Goal: Task Accomplishment & Management: Manage account settings

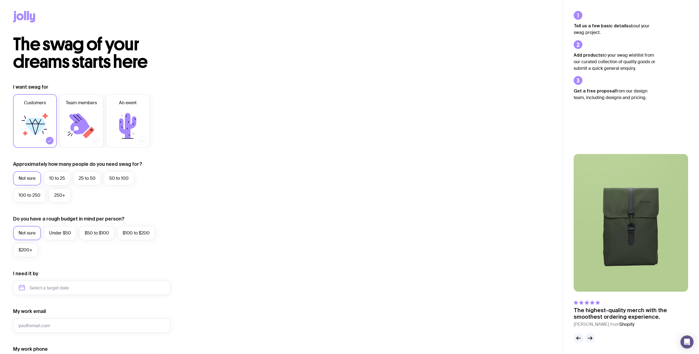
click at [319, 72] on div "The swag of your dreams starts here I want swag for Customers Team members An e…" at bounding box center [281, 245] width 563 height 418
click at [27, 18] on icon at bounding box center [28, 15] width 2 height 9
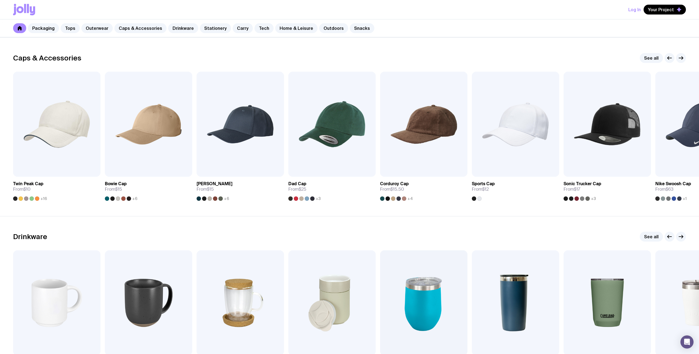
scroll to position [615, 0]
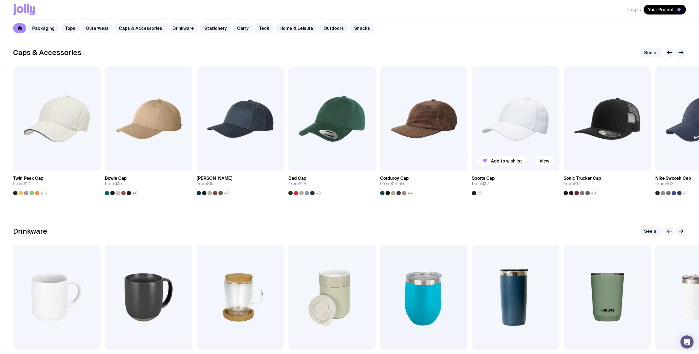
click at [525, 117] on img at bounding box center [515, 118] width 87 height 105
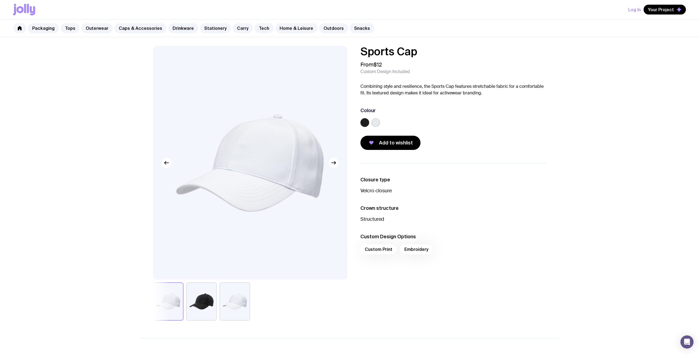
click at [421, 248] on div "Custom Print Embroidery" at bounding box center [454, 250] width 186 height 13
click at [375, 119] on label at bounding box center [376, 122] width 9 height 9
click at [0, 0] on input "radio" at bounding box center [0, 0] width 0 height 0
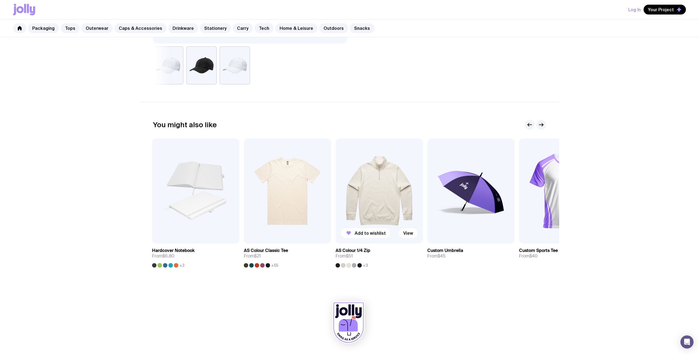
scroll to position [235, 0]
click at [184, 265] on span "+2" at bounding box center [182, 265] width 5 height 4
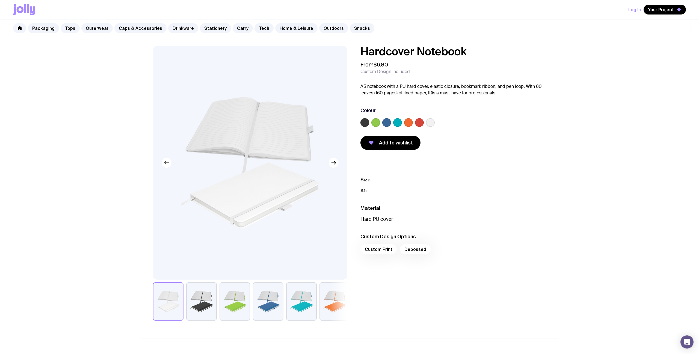
scroll to position [105, 0]
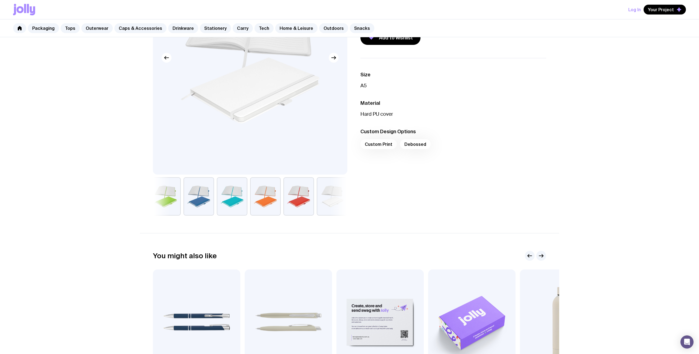
click at [311, 194] on button "button" at bounding box center [299, 196] width 31 height 38
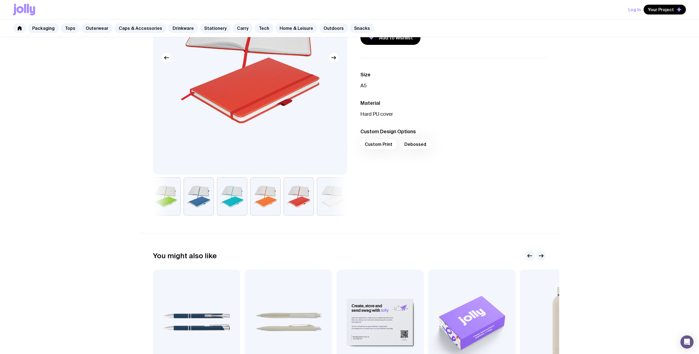
click at [240, 197] on button "button" at bounding box center [232, 196] width 31 height 38
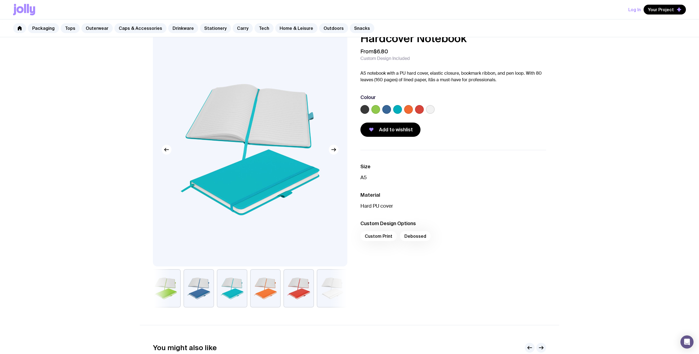
scroll to position [0, 0]
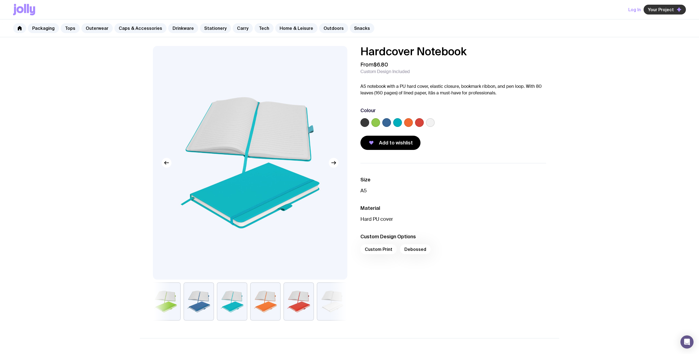
click at [659, 14] on div "Your Project" at bounding box center [665, 10] width 42 height 10
click at [665, 10] on span "Your Project" at bounding box center [661, 9] width 26 height 5
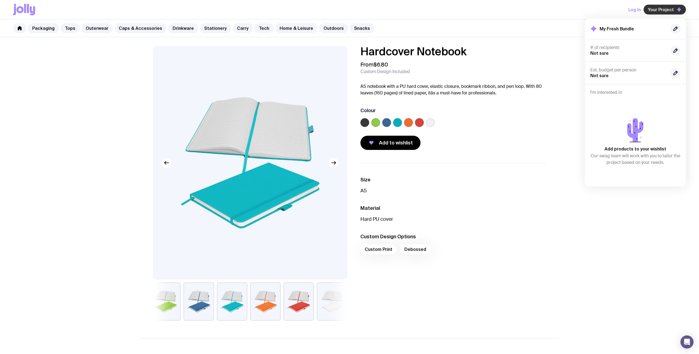
click at [673, 9] on span "Your Project" at bounding box center [661, 9] width 26 height 5
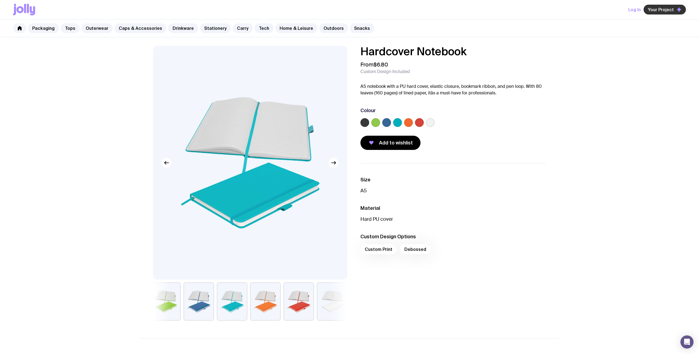
click at [663, 9] on span "Your Project" at bounding box center [661, 9] width 26 height 5
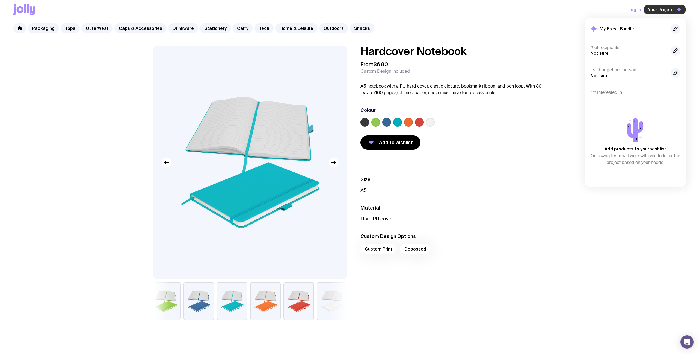
click at [663, 10] on span "Your Project" at bounding box center [661, 9] width 26 height 5
click at [659, 7] on span "Your Project" at bounding box center [661, 9] width 26 height 5
click at [641, 9] on button "Log In" at bounding box center [635, 10] width 13 height 10
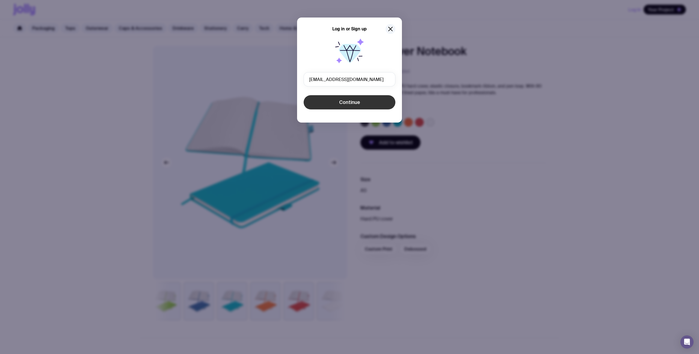
type input "[EMAIL_ADDRESS][DOMAIN_NAME]"
click at [346, 96] on button "Continue" at bounding box center [350, 102] width 92 height 14
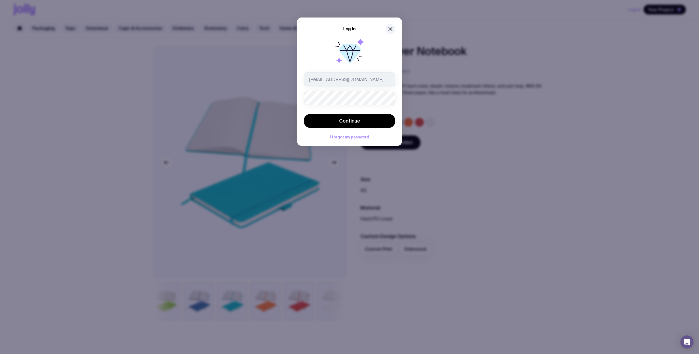
click at [304, 114] on button "Continue" at bounding box center [350, 121] width 92 height 14
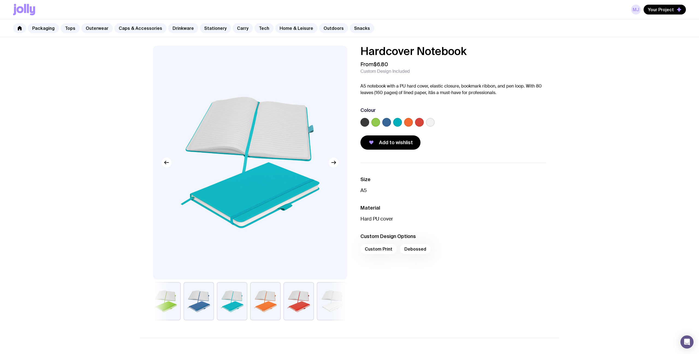
click at [637, 12] on link "MJ" at bounding box center [636, 10] width 10 height 10
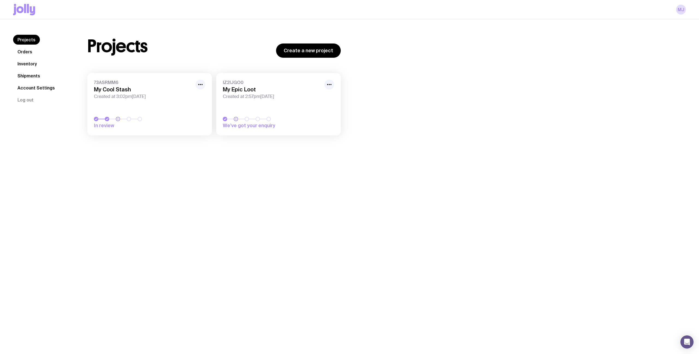
click at [411, 94] on div "Projects Create a new project 73ASRMM6 My Cool Stash Created at 3:02pm[DATE] In…" at bounding box center [380, 88] width 612 height 106
click at [266, 100] on link "IZ2IJGO0 My Epic Loot Created at 2:57pm[DATE] We’ve got your enquiry" at bounding box center [278, 104] width 125 height 62
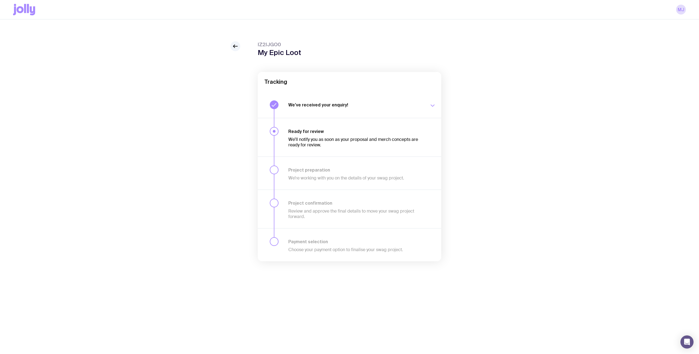
scroll to position [19, 0]
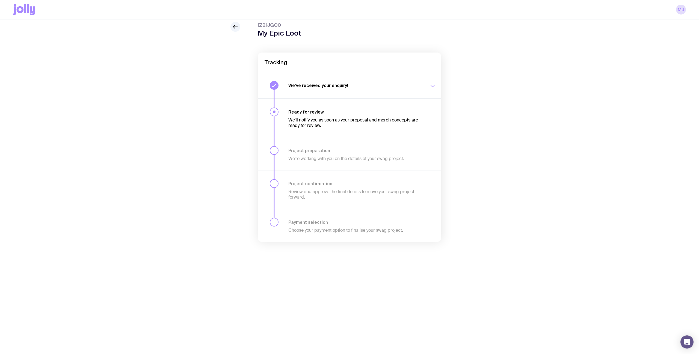
click at [358, 86] on h3 "We’ve received your enquiry!" at bounding box center [355, 85] width 134 height 5
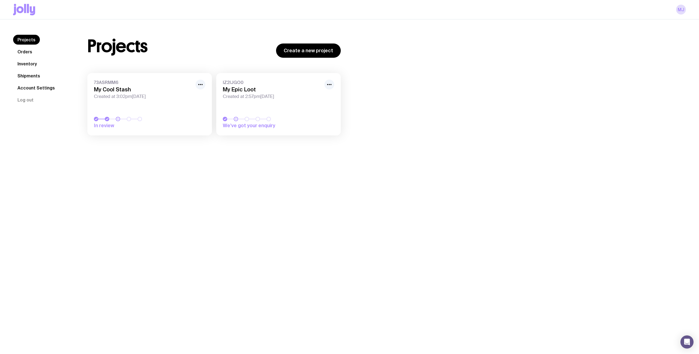
click at [144, 94] on span "Created at 3:02pm[DATE]" at bounding box center [143, 96] width 98 height 5
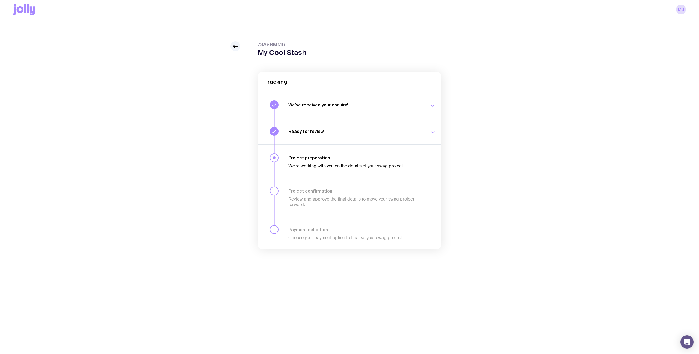
drag, startPoint x: 145, startPoint y: 86, endPoint x: 125, endPoint y: 10, distance: 78.7
click at [145, 86] on div "73ASRMM6 My Cool Stash Tracking We’ve received your enquiry! Our team is on it …" at bounding box center [349, 155] width 673 height 229
